Goal: Task Accomplishment & Management: Complete application form

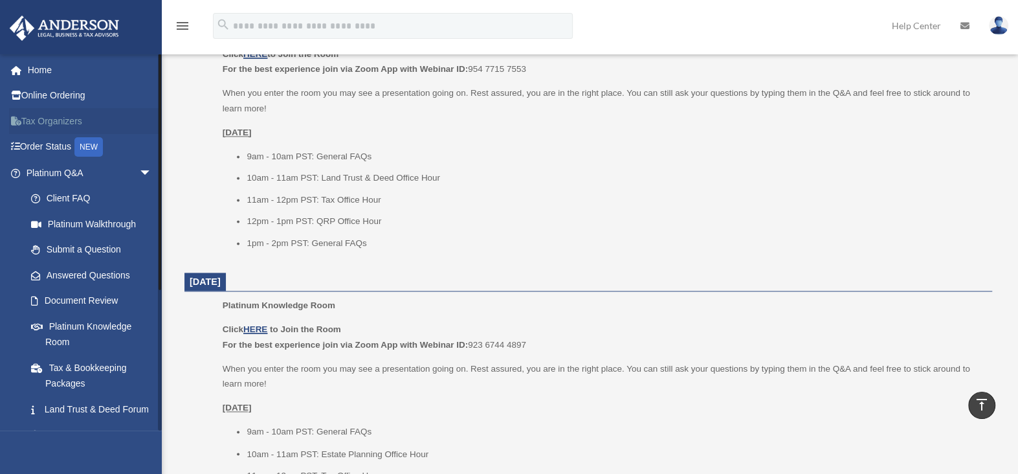
scroll to position [1424, 0]
click at [41, 69] on link "Home" at bounding box center [90, 70] width 162 height 26
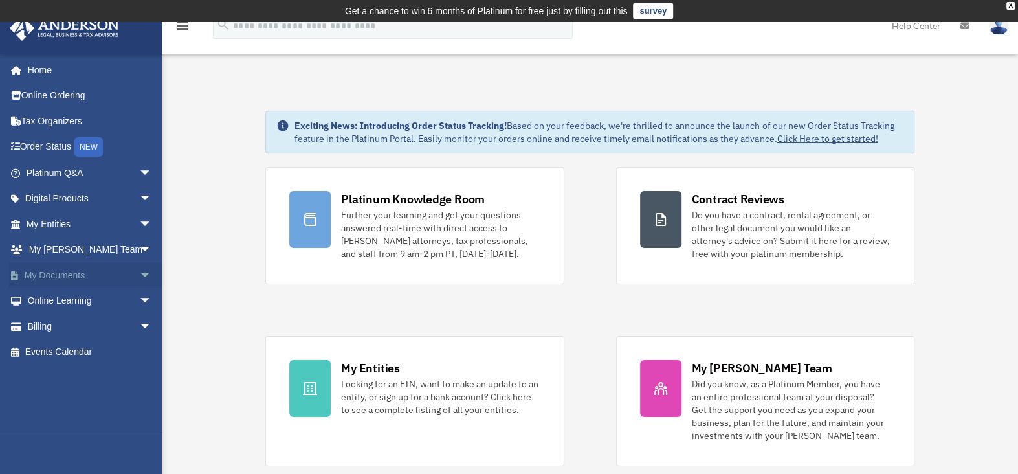
click at [139, 273] on span "arrow_drop_down" at bounding box center [152, 275] width 26 height 27
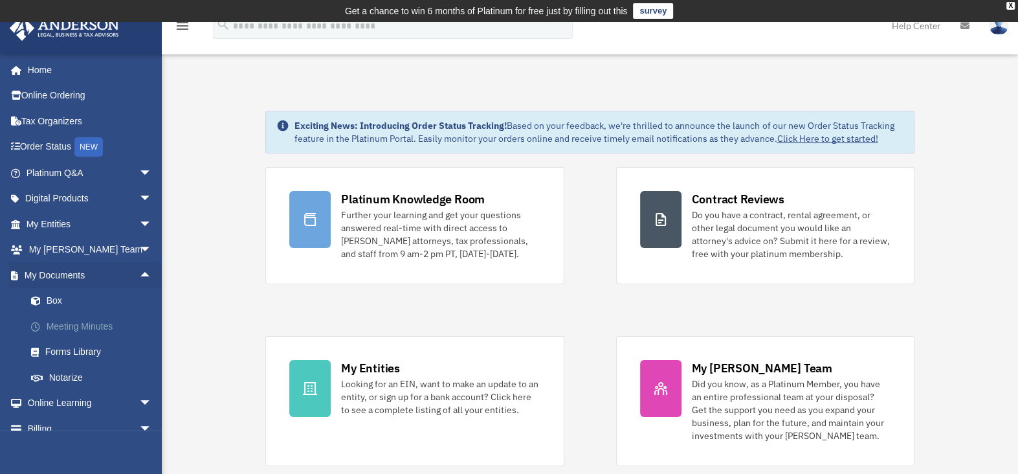
click at [76, 326] on link "Meeting Minutes" at bounding box center [94, 326] width 153 height 26
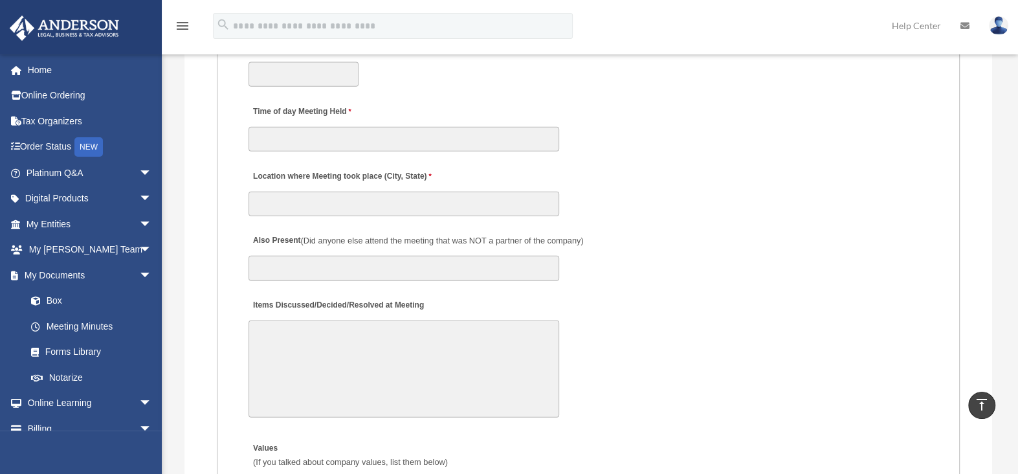
scroll to position [2265, 0]
click at [302, 335] on textarea "Items Discussed/Decided/Resolved at Meeting" at bounding box center [403, 368] width 311 height 97
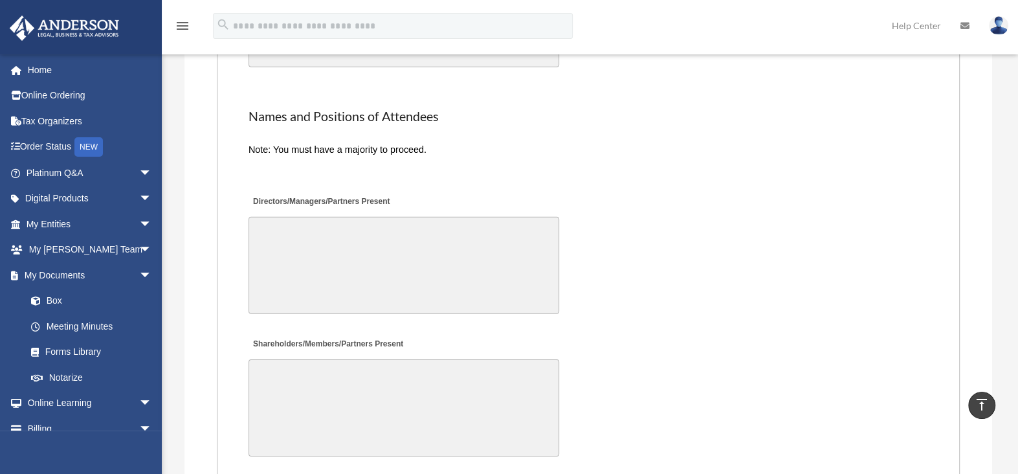
scroll to position [2977, 0]
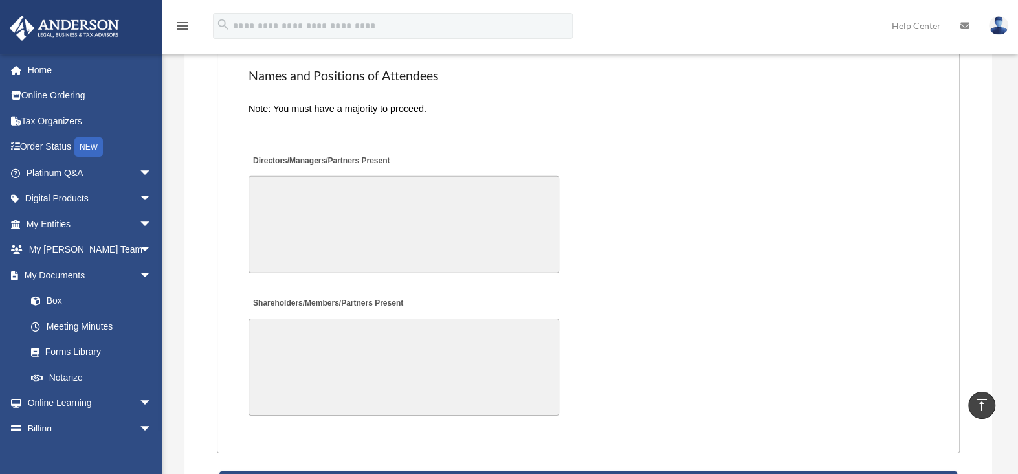
click at [290, 200] on textarea "Directors/Managers/Partners Present" at bounding box center [403, 224] width 311 height 97
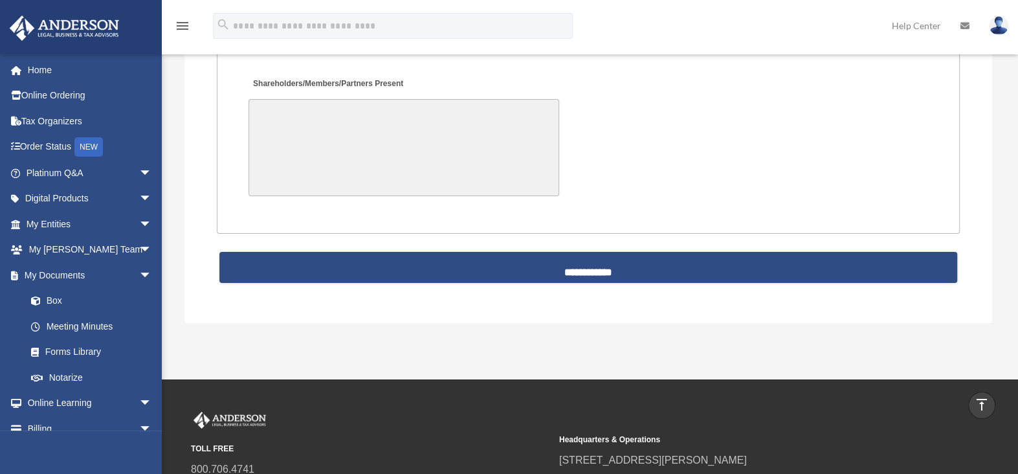
scroll to position [3032, 0]
